Goal: Task Accomplishment & Management: Use online tool/utility

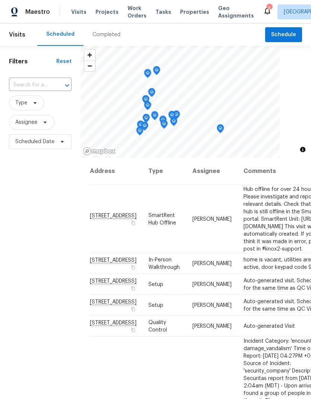
click at [180, 15] on span "Properties" at bounding box center [194, 11] width 29 height 7
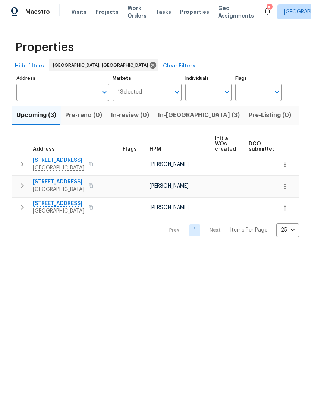
click at [164, 117] on span "In-reno (3)" at bounding box center [199, 115] width 82 height 10
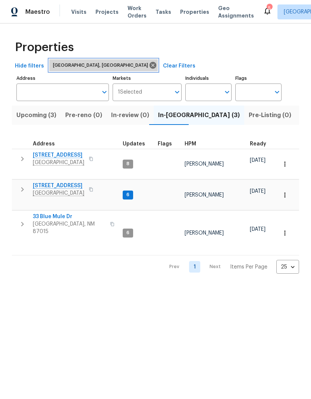
click at [149, 62] on icon at bounding box center [152, 65] width 7 height 7
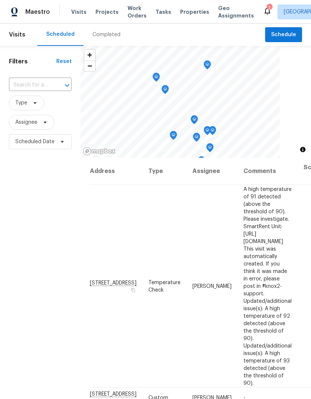
click at [187, 10] on span "Properties" at bounding box center [194, 11] width 29 height 7
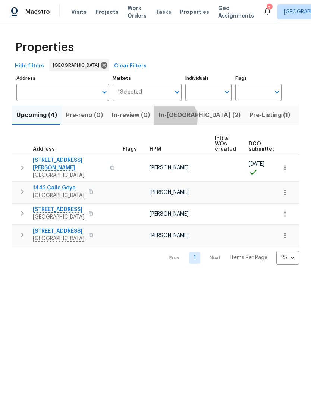
click at [168, 119] on span "In-[GEOGRAPHIC_DATA] (2)" at bounding box center [200, 115] width 82 height 10
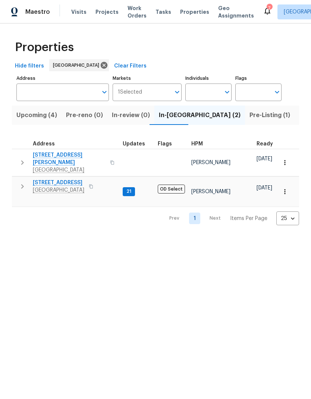
click at [36, 117] on span "Upcoming (4)" at bounding box center [36, 115] width 41 height 10
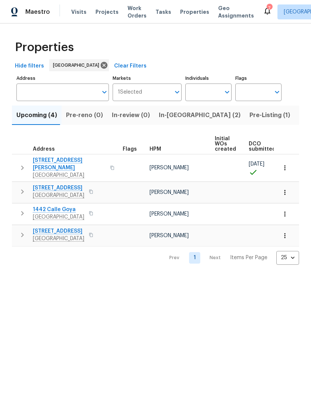
click at [167, 116] on span "In-[GEOGRAPHIC_DATA] (2)" at bounding box center [200, 115] width 82 height 10
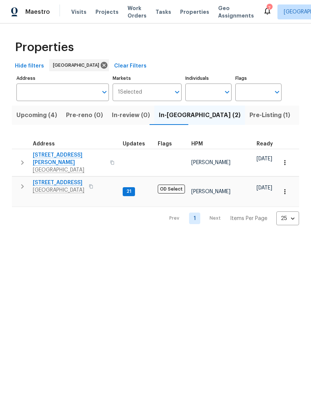
click at [50, 179] on span "5708 Baltimore Dr Unit 390" at bounding box center [58, 182] width 51 height 7
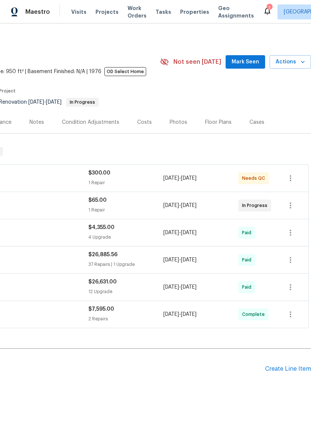
scroll to position [1, 110]
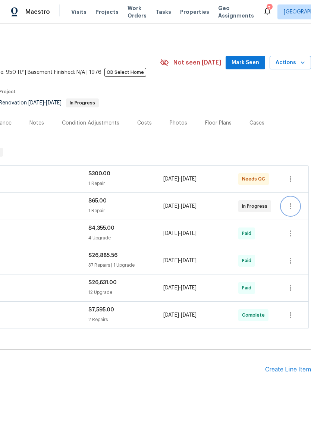
click at [291, 201] on button "button" at bounding box center [290, 206] width 18 height 18
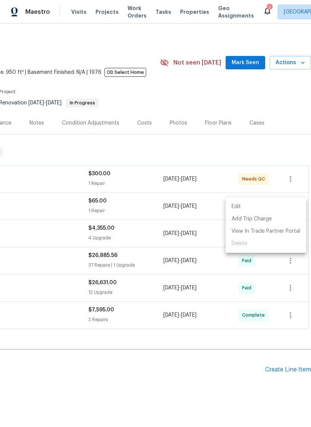
click at [69, 204] on div at bounding box center [155, 213] width 311 height 427
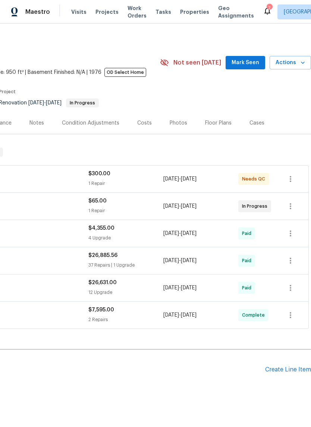
click at [69, 203] on div "Edit Add Trip Charge View In Trade Partner Portal Delete" at bounding box center [155, 213] width 311 height 427
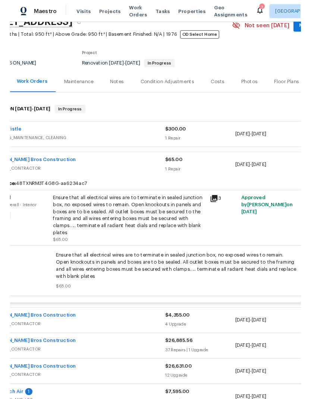
scroll to position [38, 28]
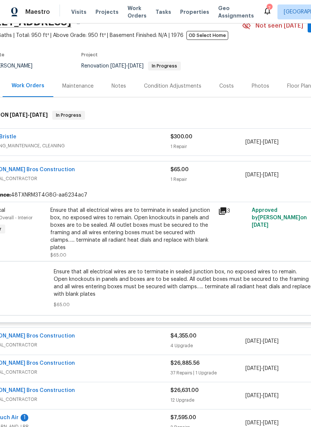
click at [72, 218] on div "Ensure that all electrical wires are to terminate in sealed junction box, no ex…" at bounding box center [131, 228] width 163 height 45
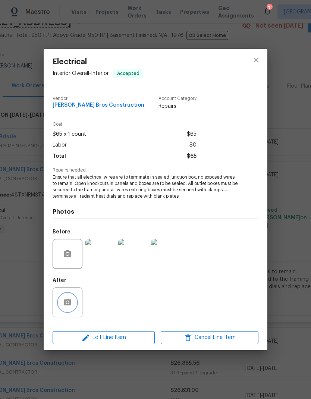
click at [67, 304] on icon "button" at bounding box center [67, 302] width 9 height 9
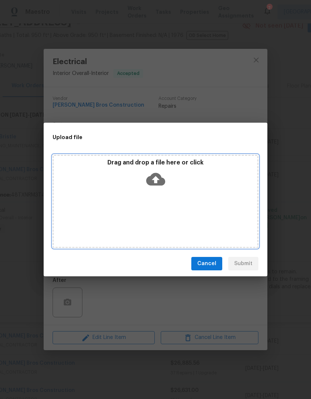
click at [157, 181] on icon at bounding box center [155, 179] width 19 height 13
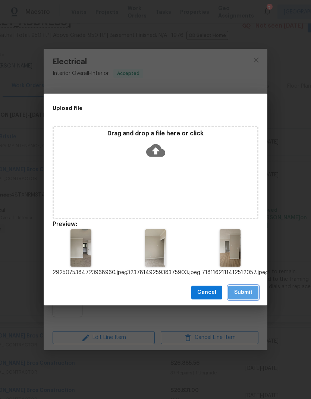
click at [240, 289] on span "Submit" at bounding box center [243, 292] width 18 height 9
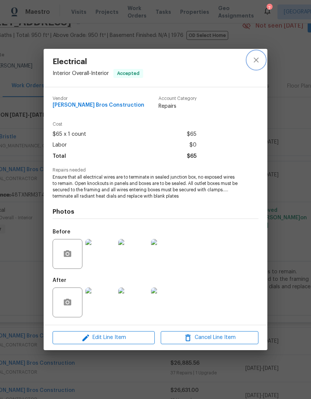
click at [253, 63] on icon "close" at bounding box center [255, 60] width 9 height 9
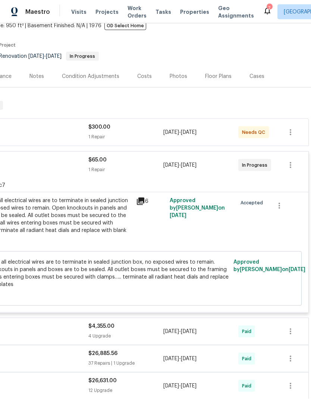
scroll to position [47, 110]
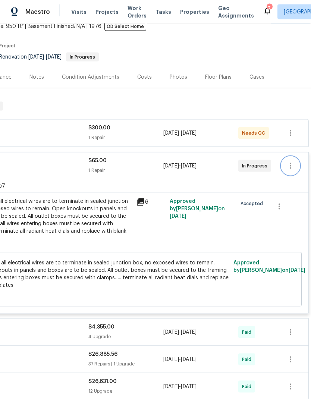
click at [285, 157] on button "button" at bounding box center [290, 166] width 18 height 18
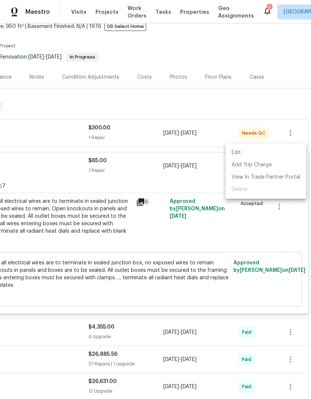
click at [142, 166] on div at bounding box center [155, 199] width 311 height 399
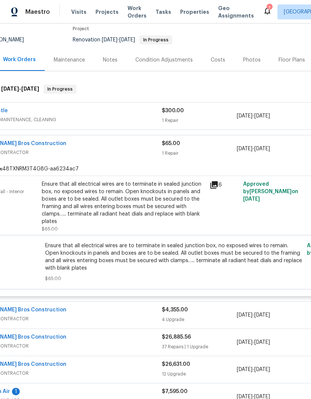
scroll to position [64, 38]
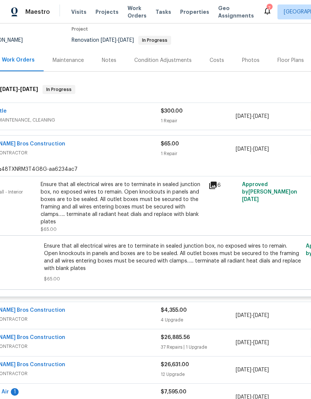
click at [99, 190] on div "Ensure that all electrical wires are to terminate in sealed junction box, no ex…" at bounding box center [122, 203] width 163 height 45
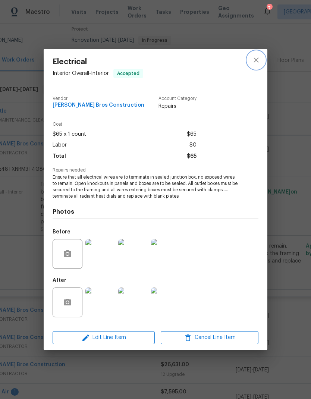
click at [262, 65] on button "close" at bounding box center [256, 60] width 18 height 18
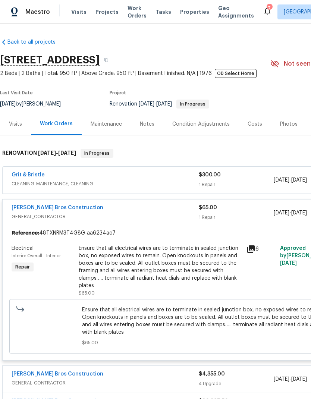
scroll to position [0, 0]
click at [180, 13] on span "Properties" at bounding box center [194, 11] width 29 height 7
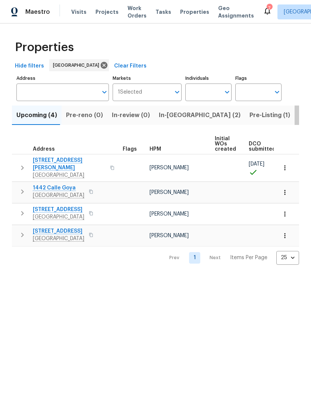
click at [299, 114] on span "Listed (23)" at bounding box center [315, 115] width 32 height 10
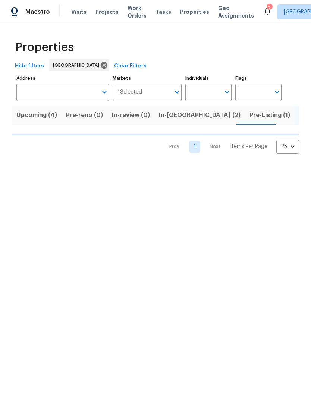
click at [69, 94] on input "Address" at bounding box center [56, 92] width 81 height 18
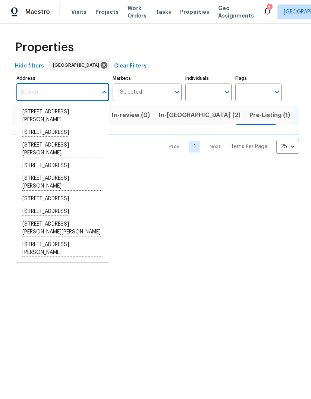
type input "l"
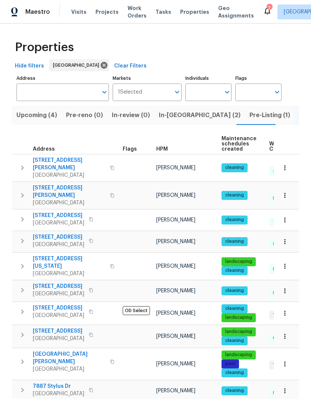
click at [60, 96] on input "Address" at bounding box center [56, 92] width 81 height 18
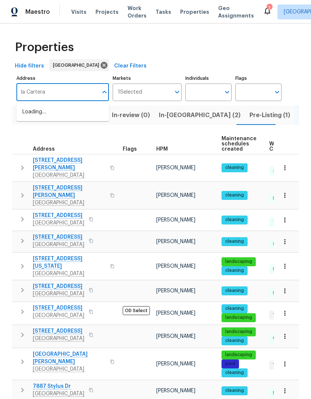
type input "la Cartera"
click at [36, 113] on li "8862 La Cartera St San Diego CA 92129" at bounding box center [62, 112] width 92 height 13
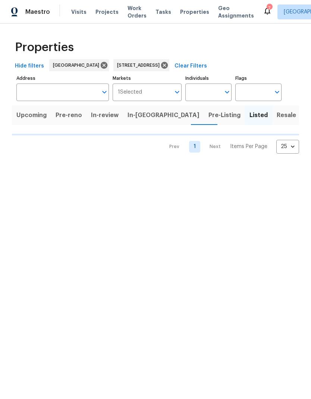
type input "8862 La Cartera St San Diego CA 92129"
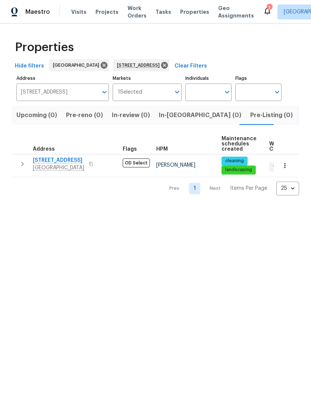
click at [58, 162] on span "8862 La Cartera St" at bounding box center [58, 159] width 51 height 7
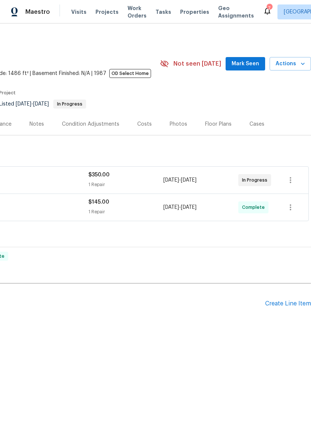
scroll to position [0, 110]
click at [143, 172] on div "$350.00" at bounding box center [125, 174] width 75 height 7
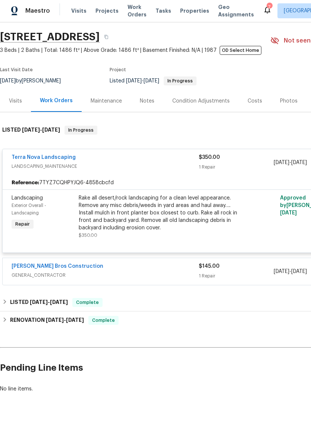
scroll to position [22, 0]
click at [113, 213] on div "Rake all desert/rock landscaping for a clean level appearance. Remove any misc …" at bounding box center [160, 214] width 163 height 37
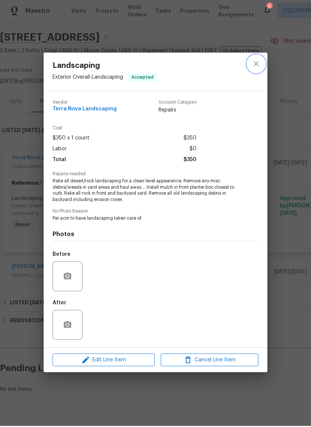
click at [256, 63] on icon "close" at bounding box center [255, 64] width 5 height 5
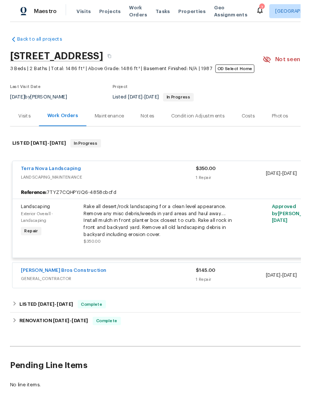
scroll to position [0, 0]
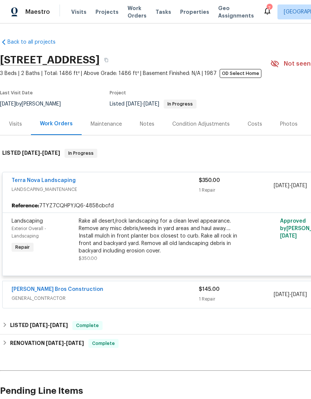
click at [79, 8] on span "Visits" at bounding box center [78, 11] width 15 height 7
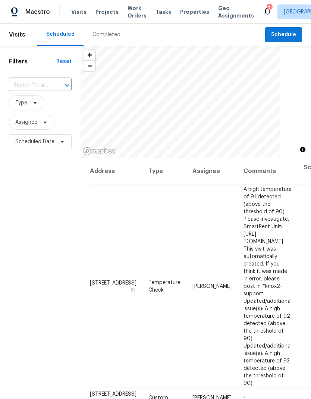
click at [35, 82] on input "text" at bounding box center [30, 85] width 42 height 12
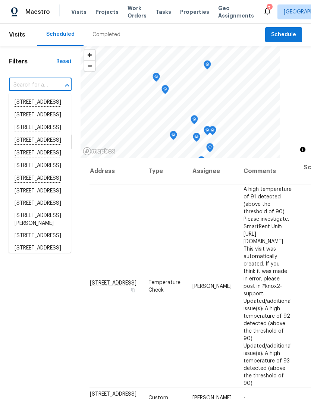
click at [24, 82] on input "text" at bounding box center [30, 85] width 42 height 12
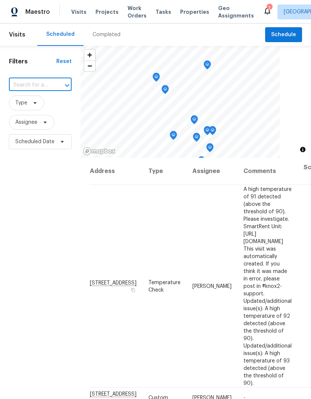
paste input "1885 Leon Ave, San Diego, CA 92154"
type input "1885 Leon Ave, San Diego, CA 92154"
click at [29, 104] on li "1885 Leon Ave, San Diego, CA 92154" at bounding box center [40, 106] width 62 height 20
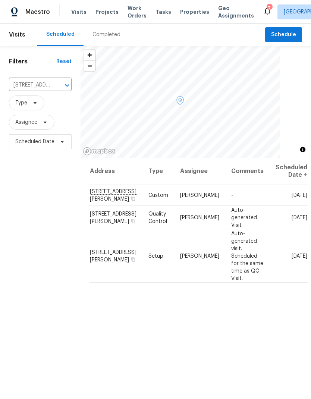
click at [0, 0] on icon at bounding box center [0, 0] width 0 height 0
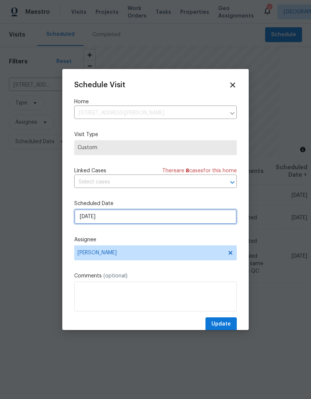
click at [107, 222] on input "[DATE]" at bounding box center [155, 216] width 162 height 15
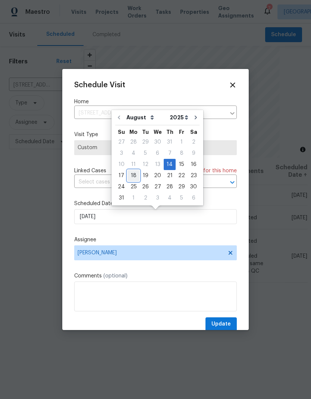
click at [131, 175] on div "18" at bounding box center [133, 175] width 12 height 10
type input "8/18/2025"
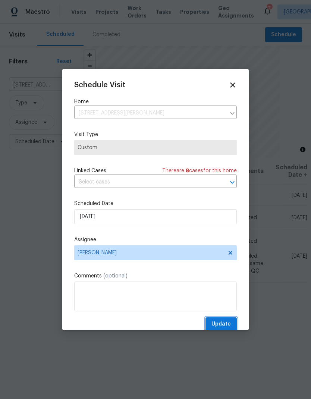
click at [225, 324] on span "Update" at bounding box center [220, 323] width 19 height 9
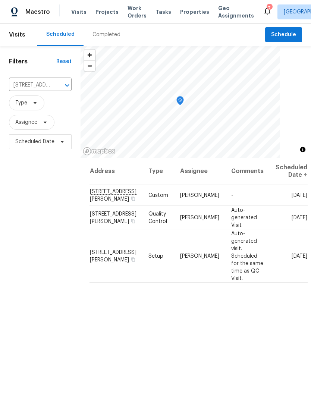
click at [187, 10] on span "Properties" at bounding box center [194, 11] width 29 height 7
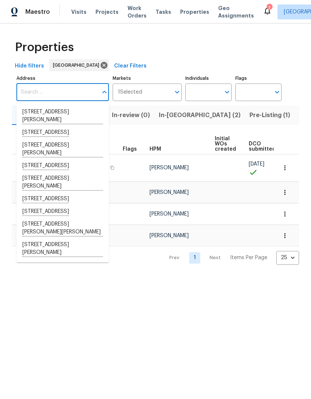
click at [32, 92] on input "Address" at bounding box center [56, 92] width 81 height 18
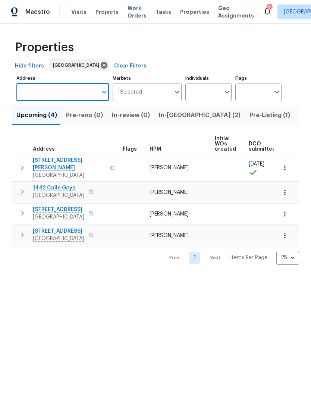
click at [166, 118] on span "In-[GEOGRAPHIC_DATA] (2)" at bounding box center [200, 115] width 82 height 10
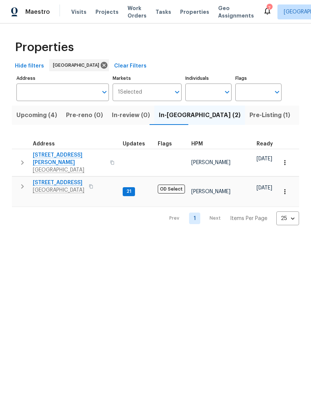
click at [54, 179] on span "5708 Baltimore Dr Unit 390" at bounding box center [58, 182] width 51 height 7
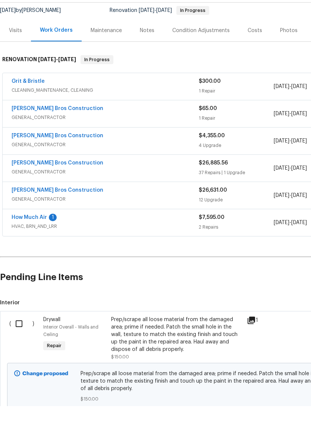
scroll to position [73, 0]
click at [20, 336] on input "checkbox" at bounding box center [21, 344] width 21 height 16
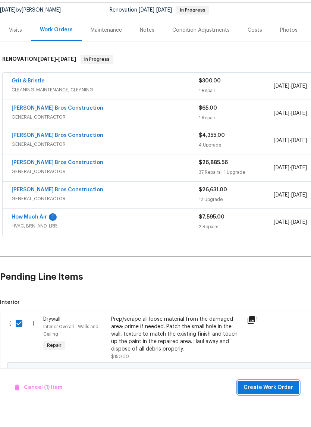
click at [281, 403] on span "Create Work Order" at bounding box center [268, 407] width 50 height 9
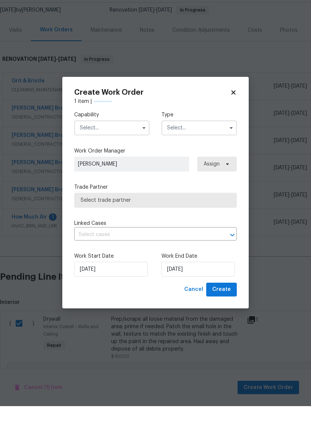
checkbox input "false"
click at [93, 141] on input "text" at bounding box center [111, 148] width 75 height 15
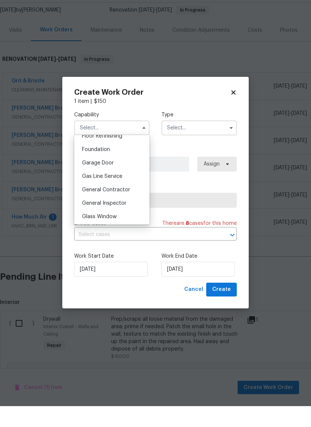
scroll to position [313, 0]
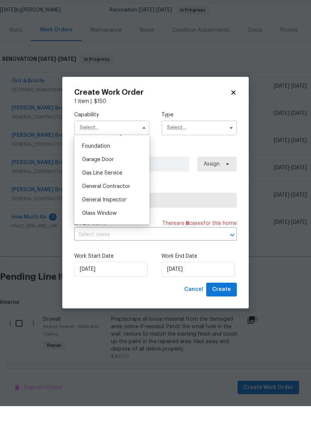
click at [94, 205] on span "General Contractor" at bounding box center [106, 207] width 48 height 5
type input "General Contractor"
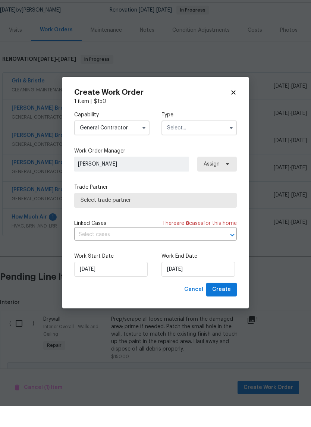
click at [175, 141] on input "text" at bounding box center [198, 148] width 75 height 15
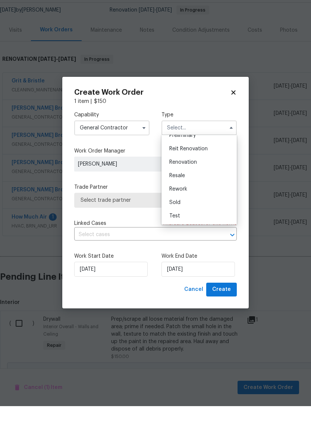
scroll to position [169, 0]
click at [177, 176] on div "Renovation" at bounding box center [199, 182] width 72 height 13
type input "Renovation"
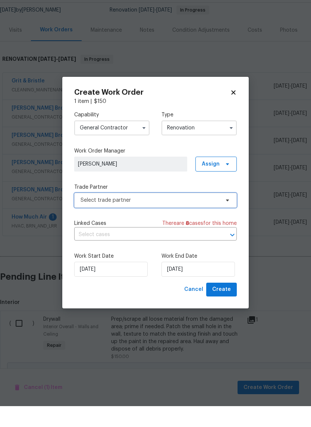
click at [95, 217] on span "Select trade partner" at bounding box center [149, 220] width 139 height 7
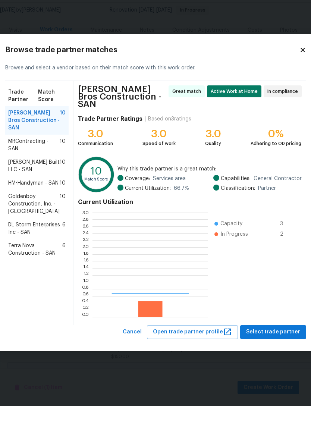
scroll to position [104, 115]
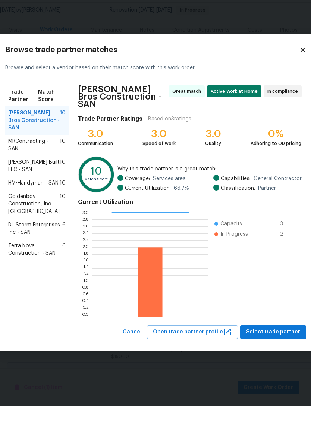
click at [27, 268] on span "Terra Nova Construction - SAN" at bounding box center [35, 270] width 54 height 15
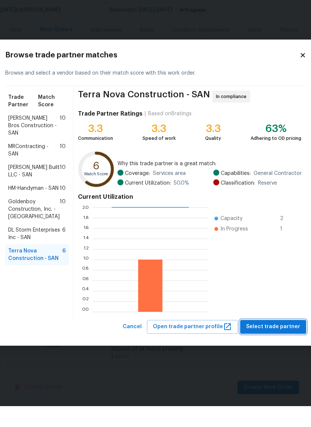
click at [272, 343] on span "Select trade partner" at bounding box center [273, 347] width 54 height 9
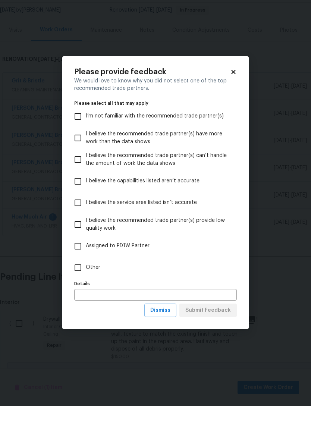
click at [81, 281] on input "Other" at bounding box center [78, 289] width 16 height 16
checkbox input "true"
click at [215, 326] on span "Submit Feedback" at bounding box center [207, 330] width 45 height 9
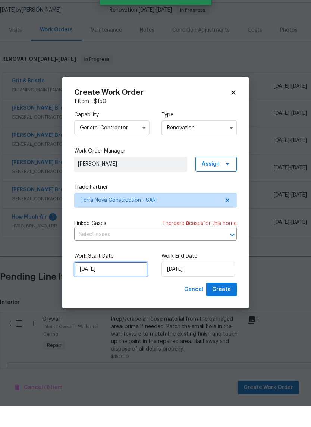
click at [107, 282] on input "[DATE]" at bounding box center [110, 289] width 73 height 15
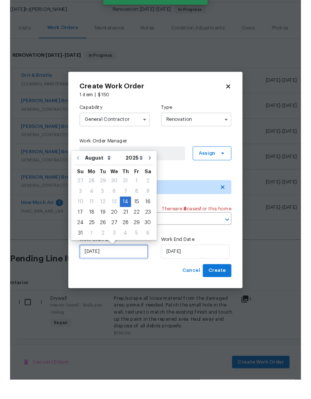
scroll to position [17, 0]
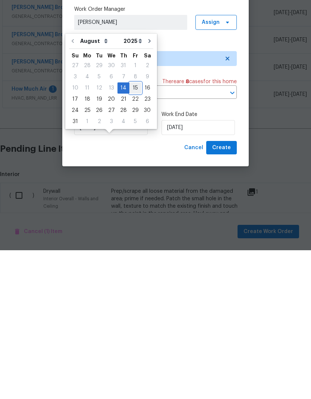
click at [130, 231] on div "15" at bounding box center [135, 236] width 12 height 10
type input "[DATE]"
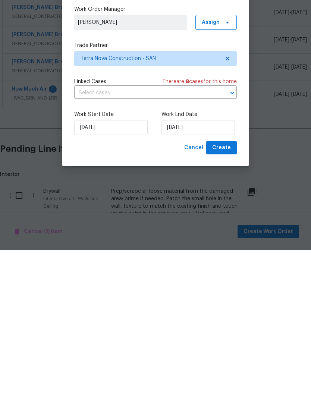
scroll to position [30, 0]
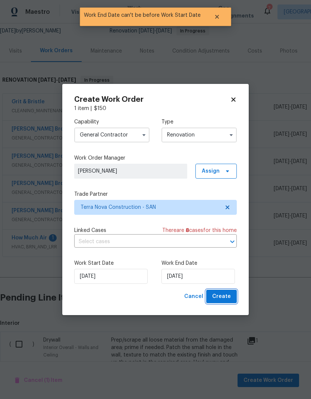
click at [223, 297] on span "Create" at bounding box center [221, 296] width 19 height 9
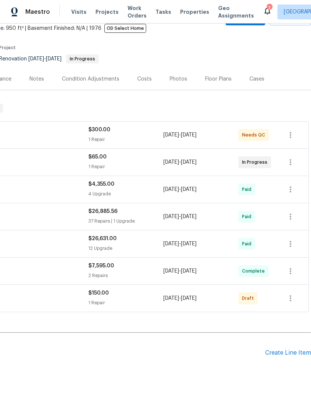
scroll to position [45, 110]
click at [293, 294] on icon "button" at bounding box center [290, 298] width 9 height 9
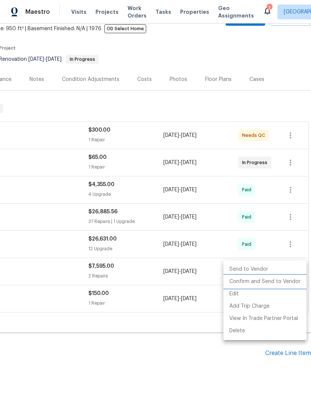
click at [281, 279] on li "Confirm and Send to Vendor" at bounding box center [264, 281] width 83 height 12
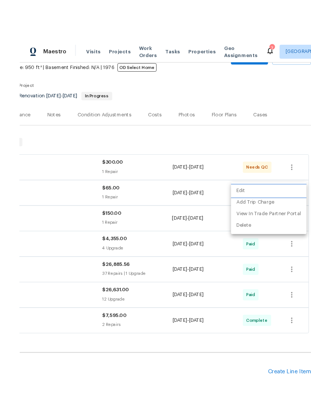
scroll to position [21, 0]
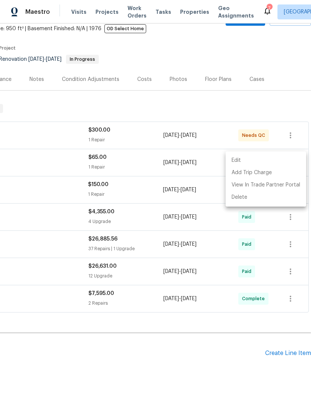
click at [94, 346] on div at bounding box center [155, 199] width 311 height 399
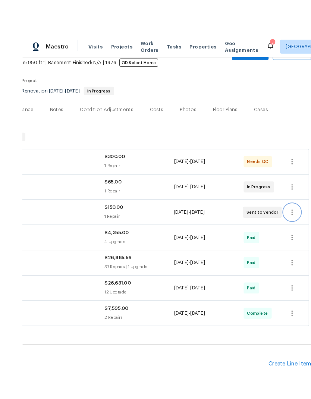
scroll to position [12, 0]
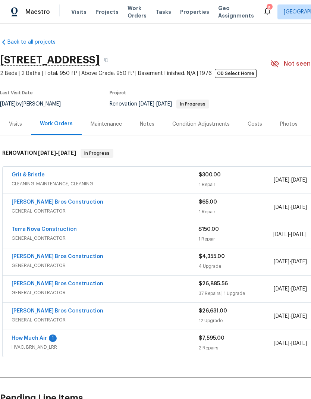
click at [35, 38] on link "Back to all projects" at bounding box center [36, 41] width 72 height 7
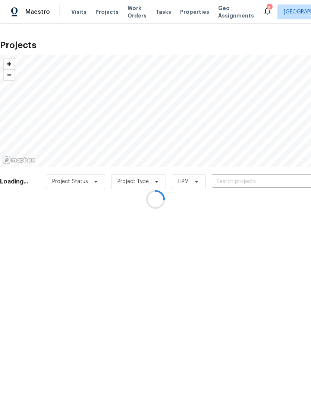
click at [186, 13] on div at bounding box center [155, 199] width 311 height 399
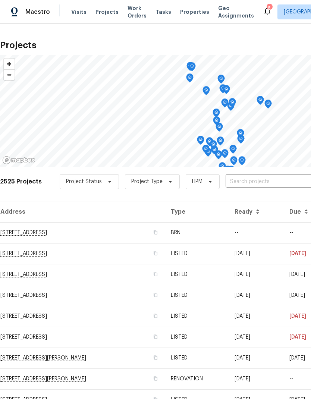
click at [183, 12] on span "Properties" at bounding box center [194, 11] width 29 height 7
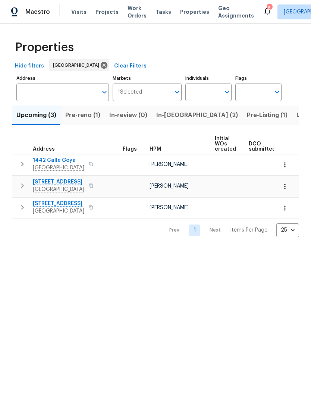
click at [296, 112] on span "Listed (23)" at bounding box center [312, 115] width 32 height 10
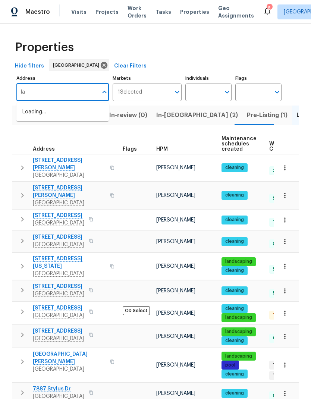
type input "l"
type input "La Cartera"
click at [34, 108] on li "8862 La Cartera St San Diego CA 92129" at bounding box center [62, 112] width 92 height 13
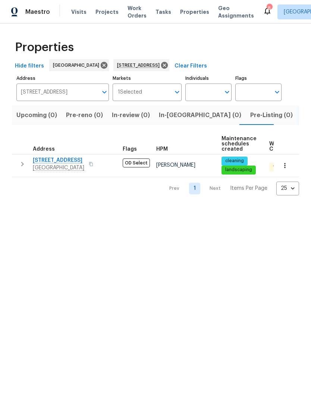
click at [61, 158] on span "8862 La Cartera St" at bounding box center [58, 159] width 51 height 7
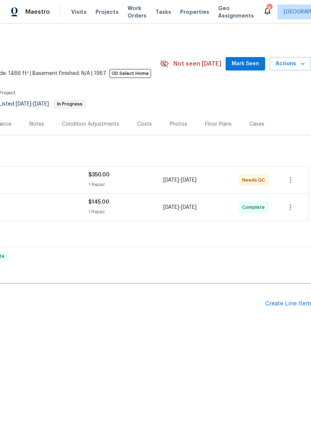
scroll to position [0, 110]
click at [130, 176] on div "$350.00" at bounding box center [125, 174] width 75 height 7
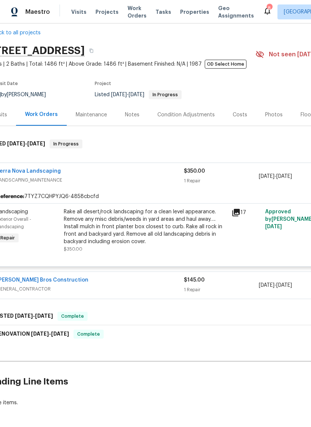
scroll to position [9, 15]
click at [111, 178] on span "LANDSCAPING_MAINTENANCE" at bounding box center [90, 180] width 187 height 7
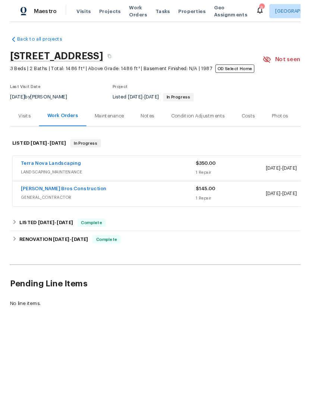
scroll to position [0, 0]
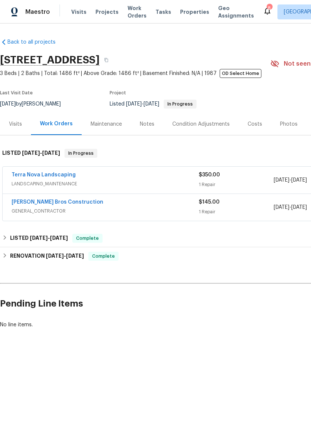
click at [127, 179] on div "Terra Nova Landscaping" at bounding box center [105, 175] width 187 height 9
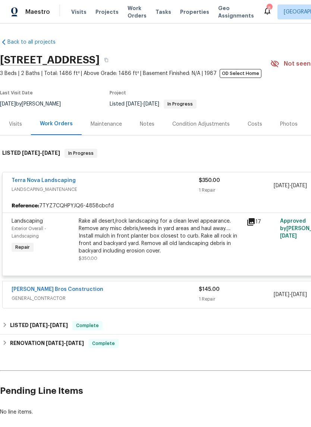
click at [104, 234] on div "Rake all desert/rock landscaping for a clean level appearance. Remove any misc …" at bounding box center [160, 235] width 163 height 37
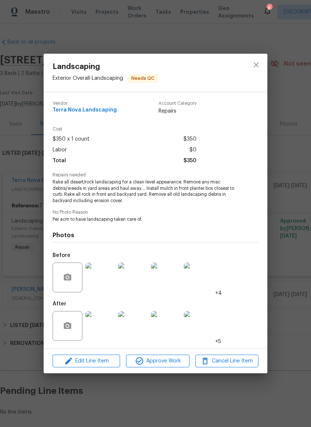
click at [95, 330] on img at bounding box center [100, 326] width 30 height 30
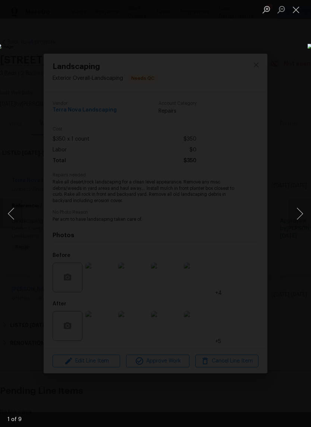
click at [298, 207] on button "Next image" at bounding box center [299, 214] width 22 height 30
click at [296, 206] on button "Next image" at bounding box center [299, 214] width 22 height 30
click at [299, 211] on button "Next image" at bounding box center [299, 214] width 22 height 30
click at [300, 210] on button "Next image" at bounding box center [299, 214] width 22 height 30
click at [297, 213] on button "Next image" at bounding box center [299, 214] width 22 height 30
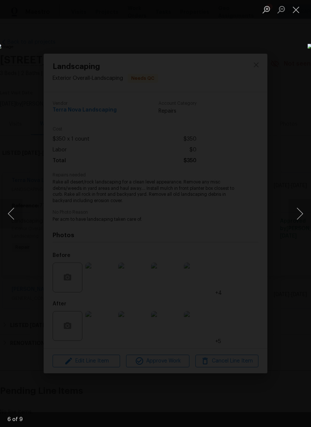
click at [296, 215] on button "Next image" at bounding box center [299, 214] width 22 height 30
click at [299, 214] on button "Next image" at bounding box center [299, 214] width 22 height 30
click at [301, 213] on button "Next image" at bounding box center [299, 214] width 22 height 30
click at [297, 215] on button "Next image" at bounding box center [299, 214] width 22 height 30
click at [301, 210] on button "Next image" at bounding box center [299, 214] width 22 height 30
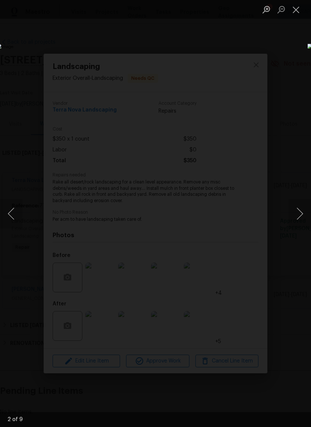
click at [301, 211] on button "Next image" at bounding box center [299, 214] width 22 height 30
click at [301, 213] on button "Next image" at bounding box center [299, 214] width 22 height 30
click at [301, 212] on button "Next image" at bounding box center [299, 214] width 22 height 30
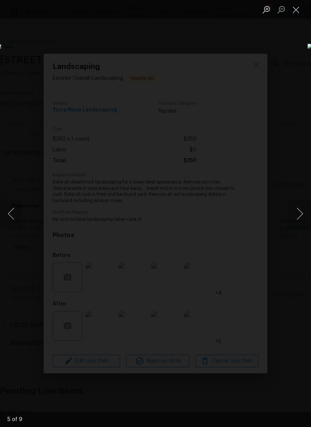
click at [301, 212] on button "Next image" at bounding box center [299, 214] width 22 height 30
click at [295, 9] on button "Close lightbox" at bounding box center [295, 9] width 15 height 13
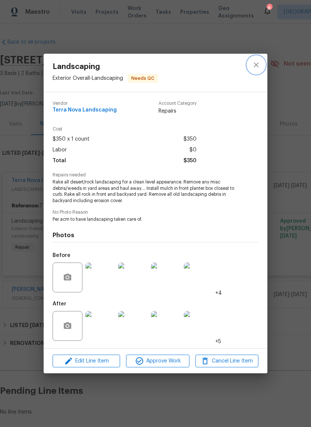
click at [256, 64] on icon "close" at bounding box center [255, 64] width 5 height 5
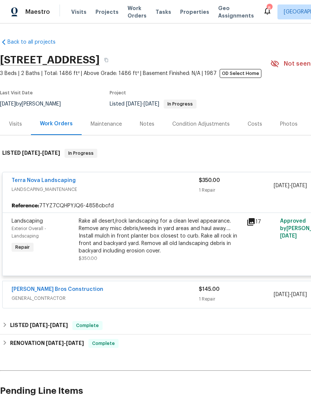
click at [76, 10] on span "Visits" at bounding box center [78, 11] width 15 height 7
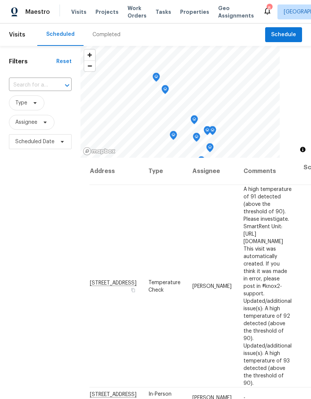
click at [41, 85] on input "text" at bounding box center [30, 85] width 42 height 12
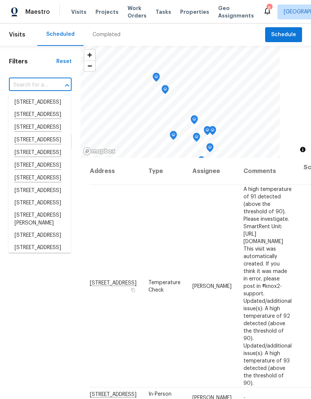
click at [29, 84] on input "text" at bounding box center [30, 85] width 42 height 12
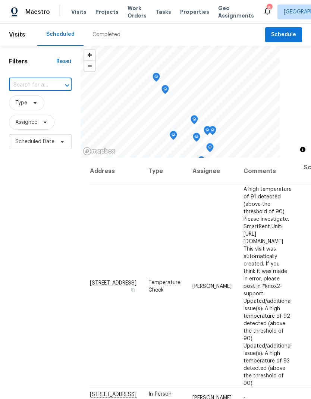
paste input "[STREET_ADDRESS]"
type input "[STREET_ADDRESS]"
click at [29, 107] on li "[STREET_ADDRESS]" at bounding box center [40, 102] width 62 height 12
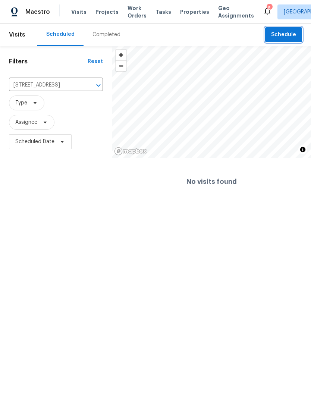
click at [282, 32] on span "Schedule" at bounding box center [283, 34] width 25 height 9
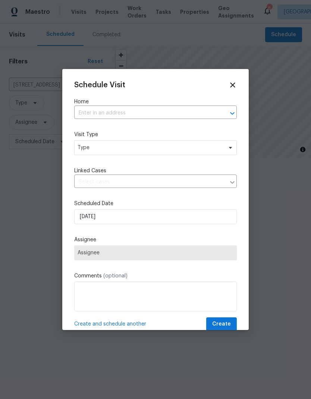
click at [90, 109] on input "text" at bounding box center [145, 113] width 142 height 12
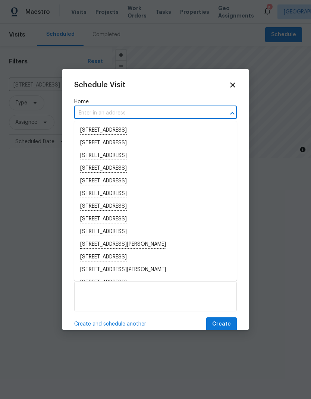
click at [92, 108] on input "text" at bounding box center [145, 113] width 142 height 12
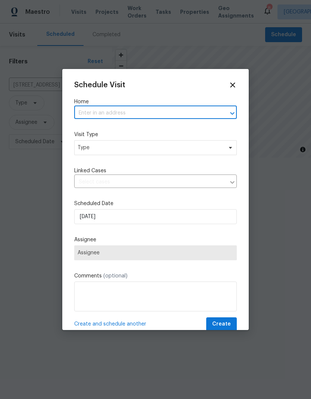
paste input "[STREET_ADDRESS]"
type input "[STREET_ADDRESS]"
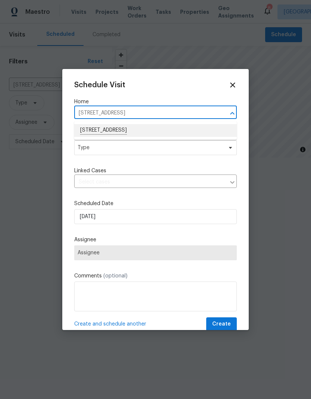
click at [96, 129] on li "[STREET_ADDRESS]" at bounding box center [155, 130] width 162 height 13
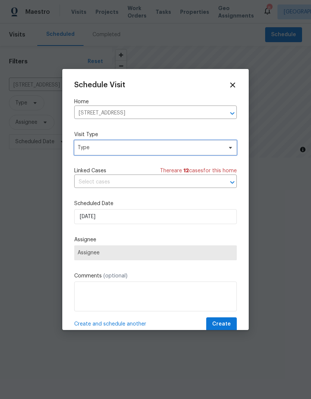
click at [92, 145] on span "Type" at bounding box center [149, 147] width 145 height 7
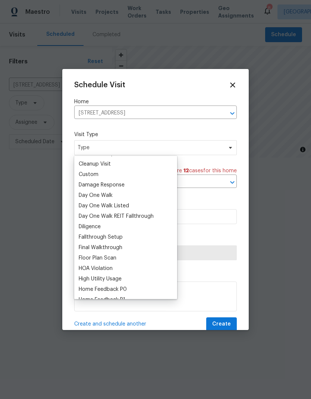
scroll to position [102, 0]
click at [85, 174] on div "Custom" at bounding box center [89, 174] width 20 height 7
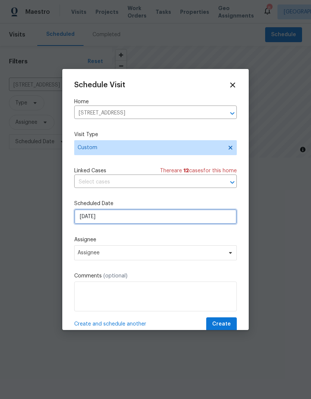
click at [101, 214] on input "[DATE]" at bounding box center [155, 216] width 162 height 15
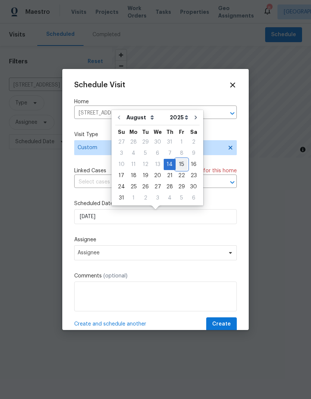
click at [181, 161] on div "15" at bounding box center [181, 164] width 12 height 10
type input "[DATE]"
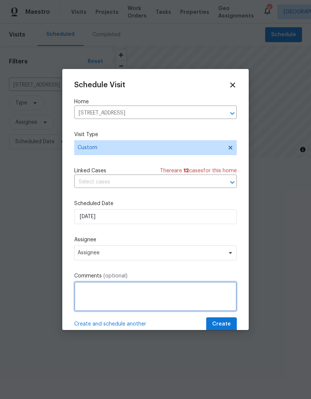
click at [102, 296] on textarea at bounding box center [155, 296] width 162 height 30
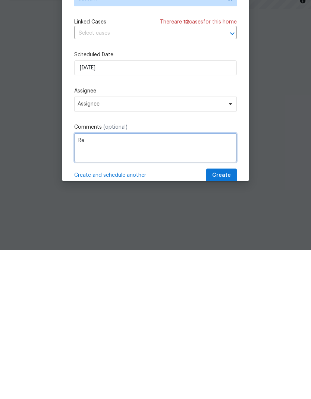
type textarea "R"
type textarea "QC landscaping"
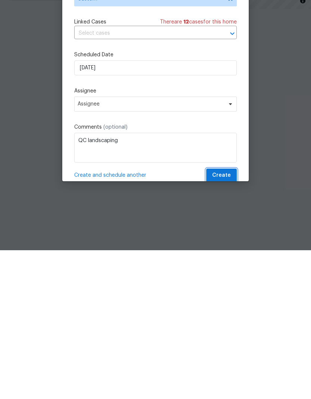
click at [222, 319] on span "Create" at bounding box center [221, 323] width 19 height 9
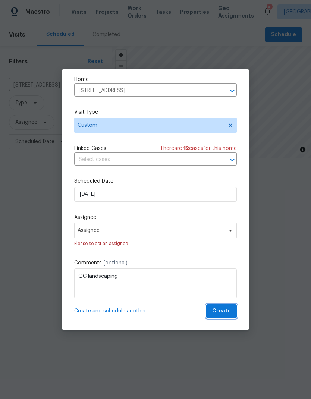
scroll to position [24, 0]
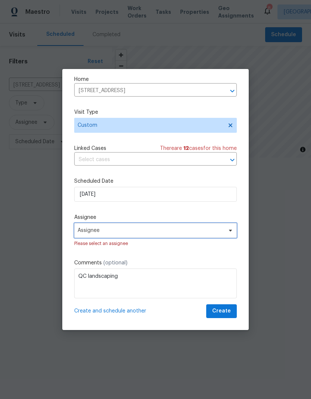
click at [88, 226] on span "Assignee" at bounding box center [155, 230] width 162 height 15
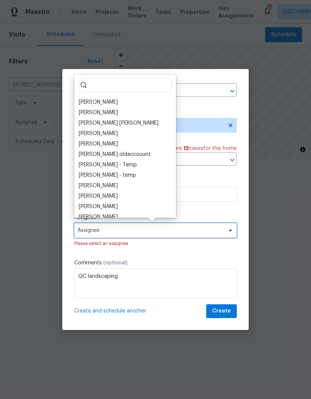
click at [84, 224] on span "Assignee" at bounding box center [155, 230] width 162 height 15
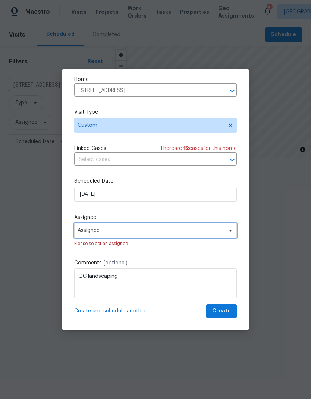
click at [95, 226] on span "Assignee" at bounding box center [155, 230] width 162 height 15
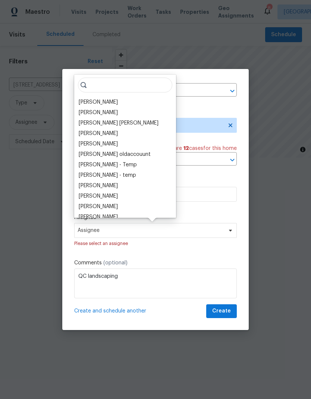
click at [87, 101] on div "[PERSON_NAME]" at bounding box center [98, 101] width 39 height 7
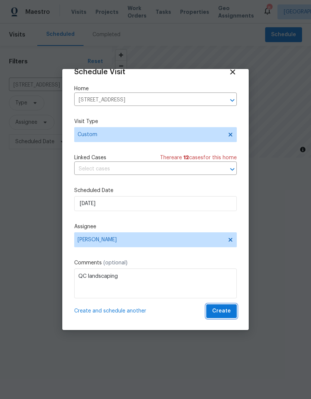
click at [223, 314] on span "Create" at bounding box center [221, 310] width 19 height 9
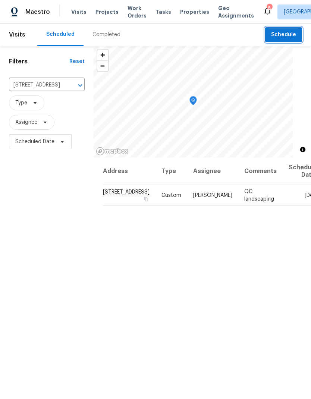
click at [65, 81] on button "Clear" at bounding box center [70, 85] width 10 height 10
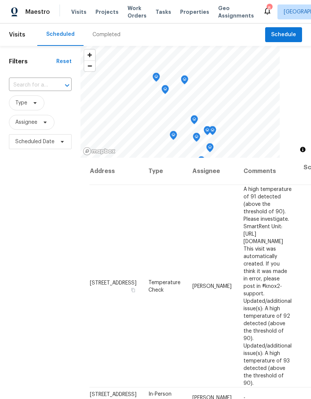
click at [34, 82] on input "text" at bounding box center [30, 85] width 42 height 12
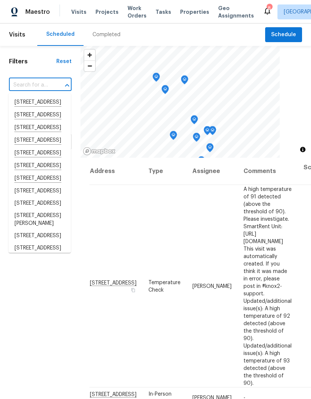
click at [21, 85] on input "text" at bounding box center [30, 85] width 42 height 12
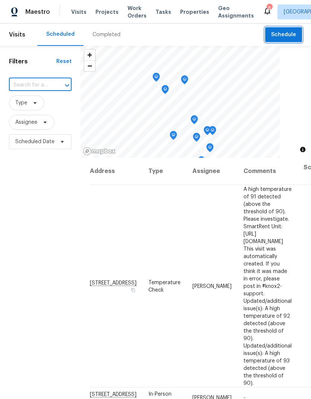
click at [285, 32] on span "Schedule" at bounding box center [283, 34] width 25 height 9
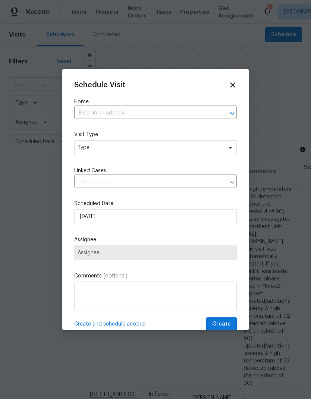
click at [90, 104] on label "Home" at bounding box center [155, 101] width 162 height 7
click at [85, 105] on label "Home" at bounding box center [155, 101] width 162 height 7
click at [85, 110] on input "text" at bounding box center [145, 113] width 142 height 12
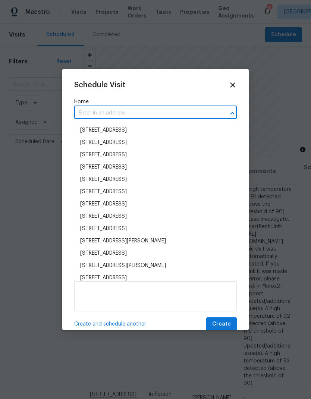
click at [85, 112] on input "text" at bounding box center [145, 113] width 142 height 12
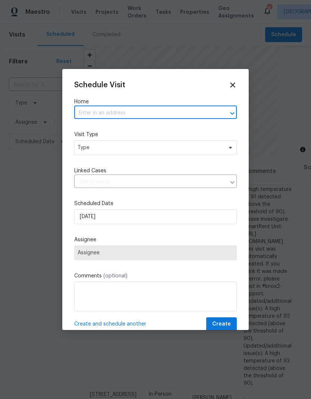
paste input "[STREET_ADDRESS][PERSON_NAME]"
type input "[STREET_ADDRESS][PERSON_NAME]"
click at [104, 127] on li "[STREET_ADDRESS][PERSON_NAME]" at bounding box center [155, 130] width 162 height 13
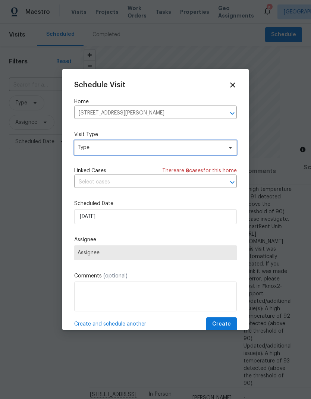
click at [88, 149] on span "Type" at bounding box center [149, 147] width 145 height 7
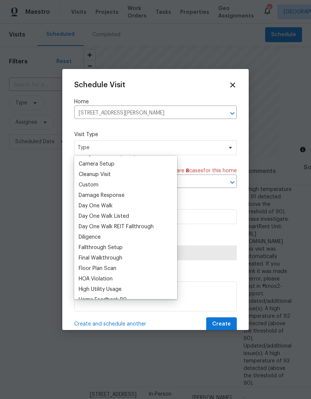
scroll to position [92, 0]
click at [85, 185] on div "Custom" at bounding box center [89, 184] width 20 height 7
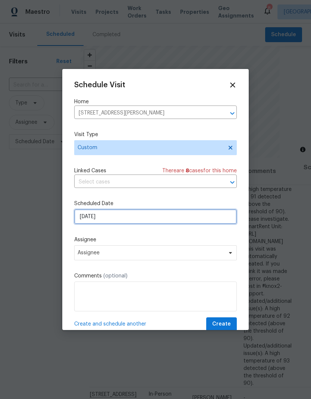
click at [105, 224] on input "[DATE]" at bounding box center [155, 216] width 162 height 15
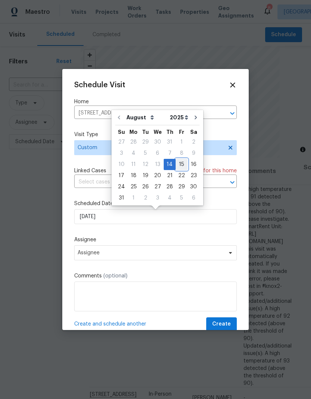
click at [175, 162] on div "15" at bounding box center [181, 164] width 12 height 10
type input "[DATE]"
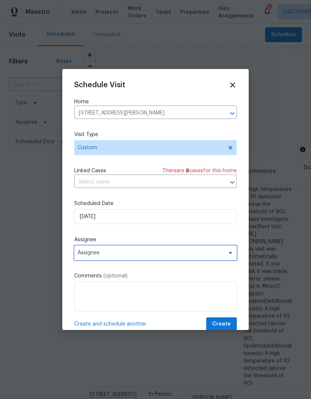
click at [83, 253] on span "Assignee" at bounding box center [150, 253] width 146 height 6
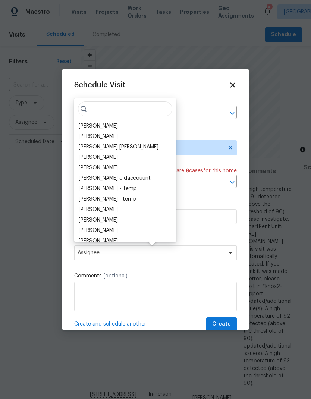
click at [86, 126] on div "[PERSON_NAME]" at bounding box center [98, 125] width 39 height 7
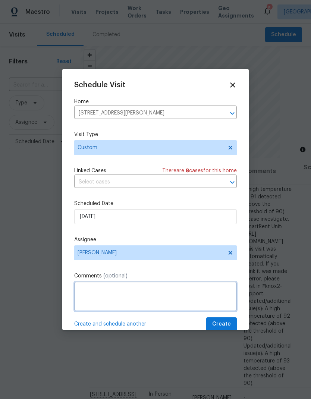
click at [97, 289] on textarea at bounding box center [155, 296] width 162 height 30
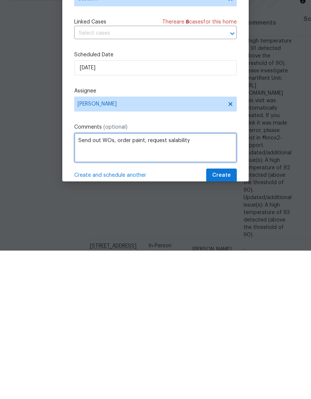
type textarea "Send out WOs, order paint, request salability"
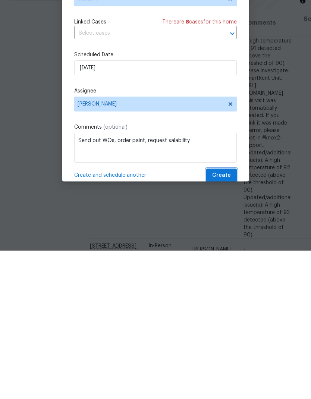
click at [224, 317] on button "Create" at bounding box center [221, 324] width 31 height 14
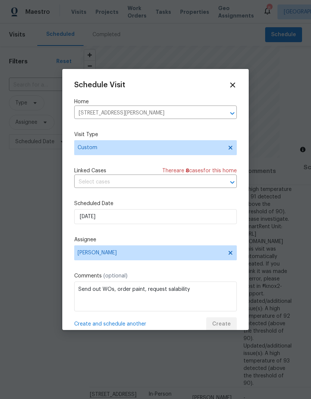
scroll to position [0, 0]
